Goal: Information Seeking & Learning: Learn about a topic

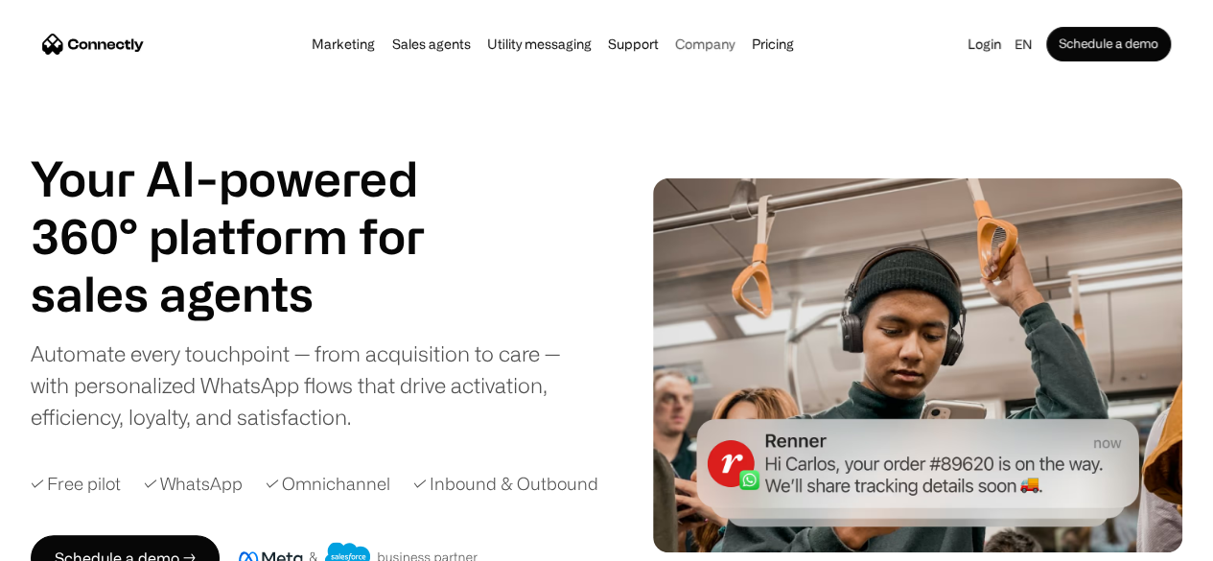
click at [706, 39] on div "Company" at bounding box center [704, 44] width 59 height 27
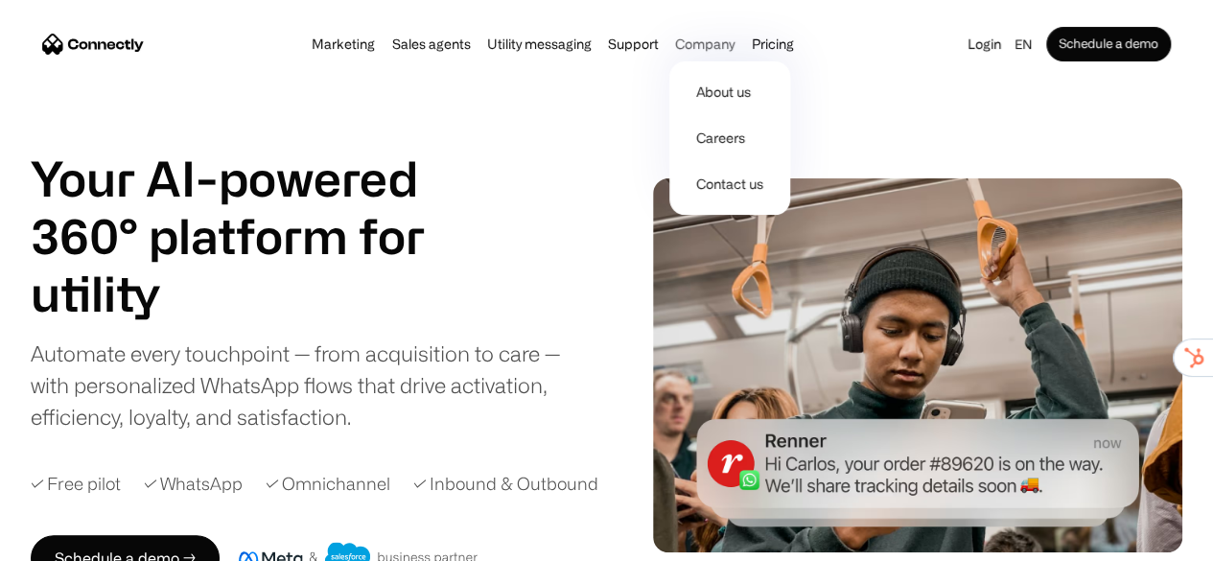
click at [711, 49] on div "Company" at bounding box center [704, 44] width 59 height 27
click at [717, 106] on link "About us" at bounding box center [730, 92] width 106 height 46
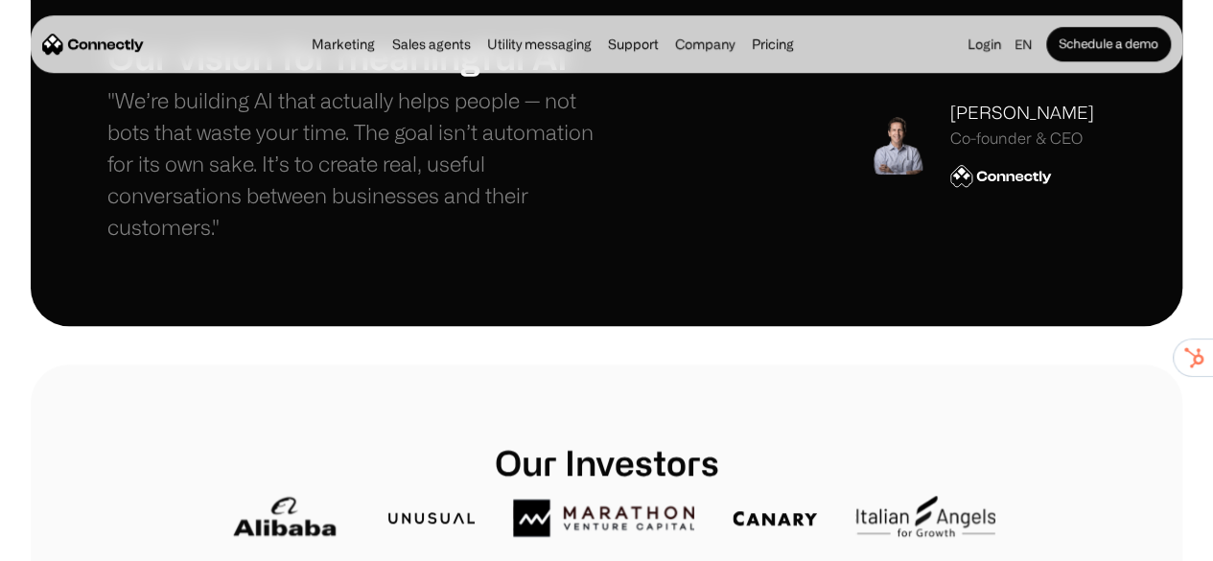
scroll to position [660, 0]
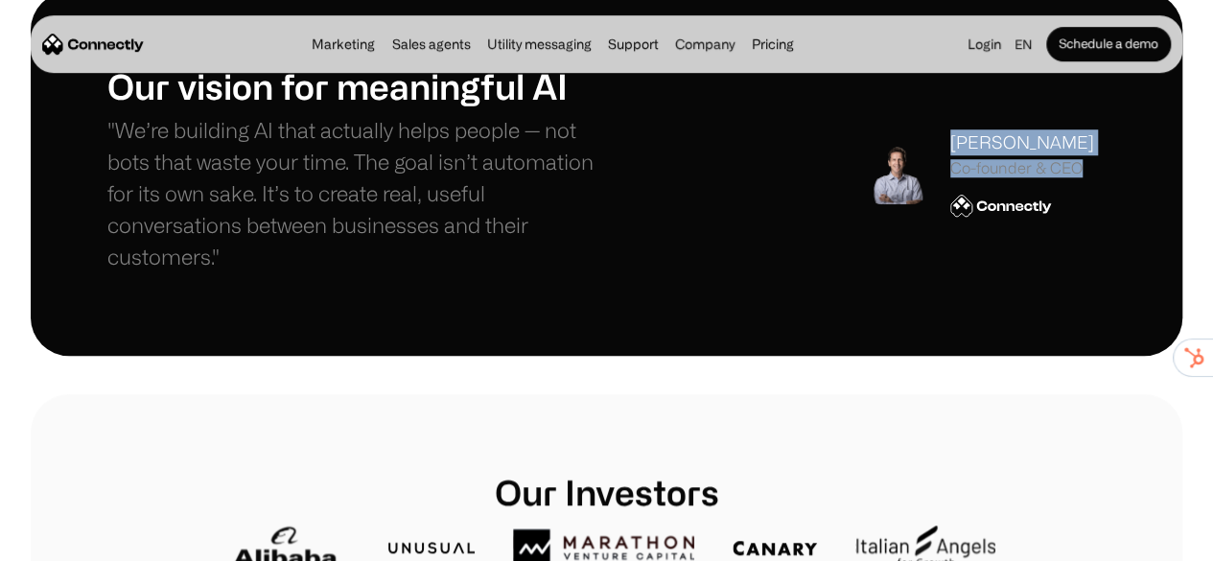
drag, startPoint x: 927, startPoint y: 170, endPoint x: 1040, endPoint y: 223, distance: 124.9
click at [1080, 220] on div "Our vision for meaningful AI "We’re building AI that actually helps people — no…" at bounding box center [607, 173] width 1152 height 365
copy div "Stefanos Loukakos Co-founder & CEO"
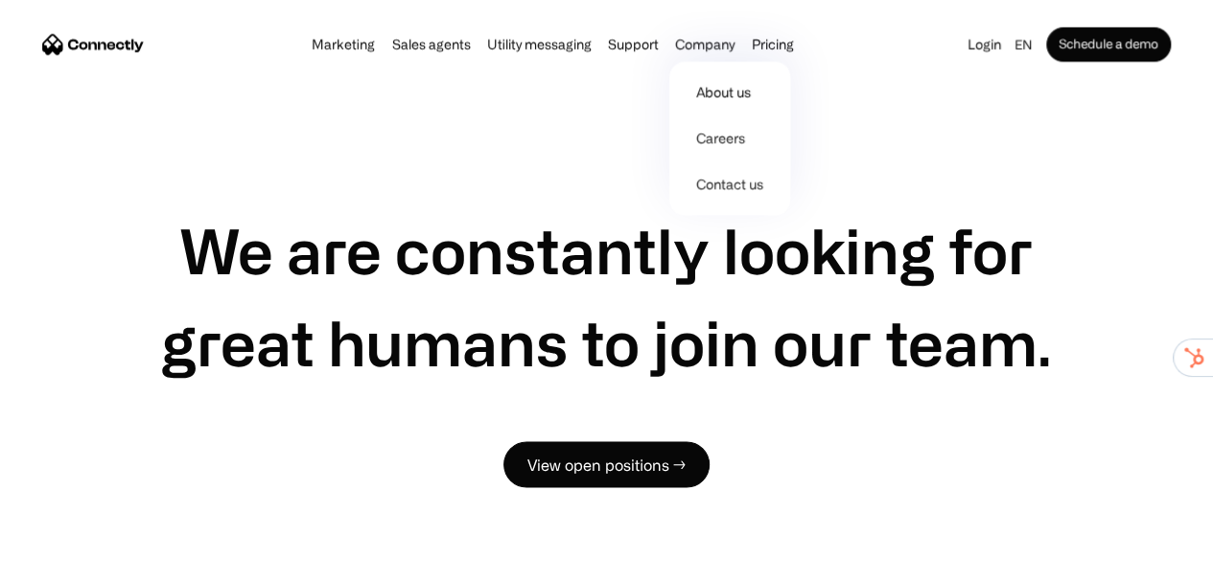
scroll to position [1427, 0]
